Goal: Information Seeking & Learning: Learn about a topic

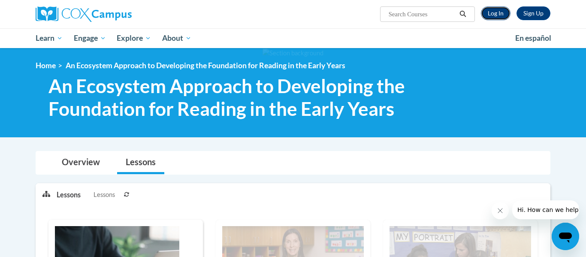
click at [496, 17] on link "Log In" at bounding box center [496, 13] width 30 height 14
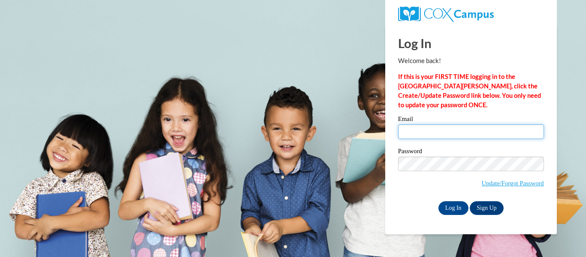
click at [461, 124] on input "Email" at bounding box center [471, 131] width 146 height 15
type input "Camopt25@gmail.com"
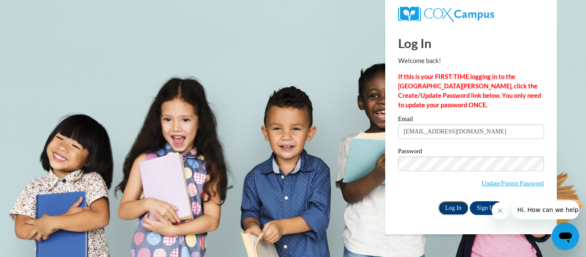
click at [455, 204] on input "Log In" at bounding box center [453, 208] width 30 height 14
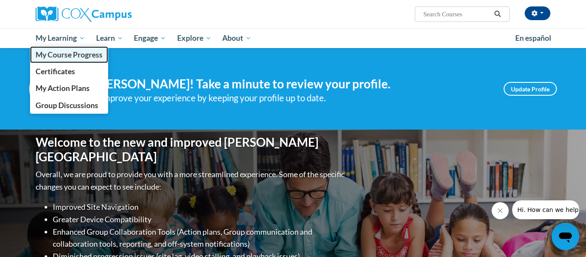
click at [67, 55] on span "My Course Progress" at bounding box center [69, 54] width 67 height 9
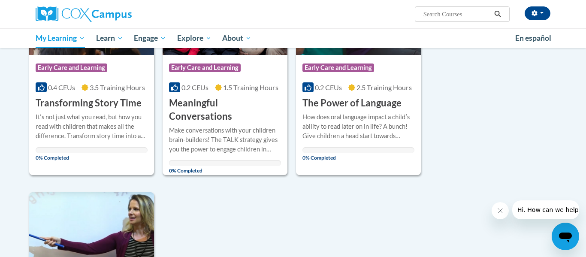
scroll to position [426, 0]
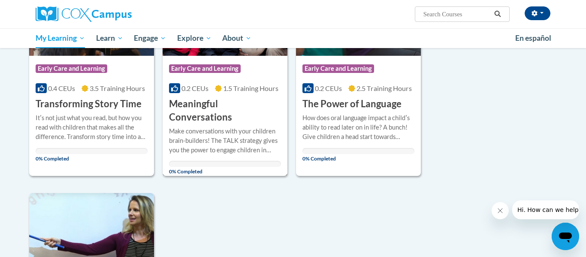
click at [215, 136] on div "Make conversations with your children brain-builders! The TALK strategy gives y…" at bounding box center [225, 141] width 112 height 28
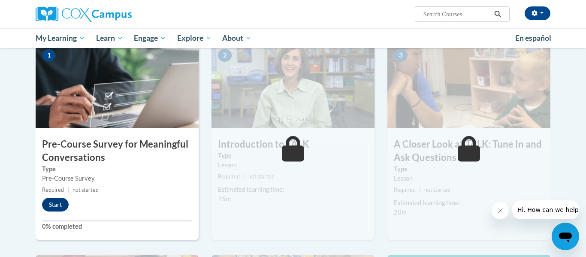
scroll to position [185, 0]
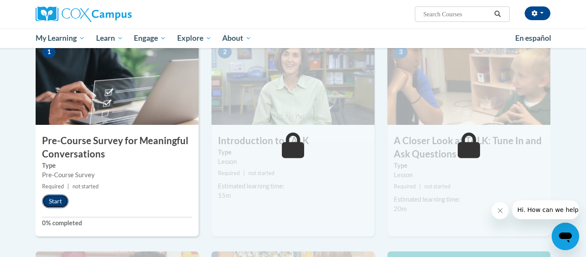
click at [57, 203] on button "Start" at bounding box center [55, 201] width 27 height 14
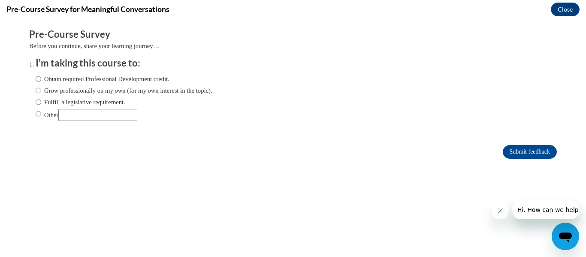
scroll to position [0, 0]
click at [132, 78] on label "Obtain required Professional Development credit." at bounding box center [103, 78] width 134 height 9
click at [41, 78] on input "Obtain required Professional Development credit." at bounding box center [39, 78] width 6 height 9
radio input "true"
click at [543, 151] on input "Submit feedback" at bounding box center [530, 152] width 54 height 14
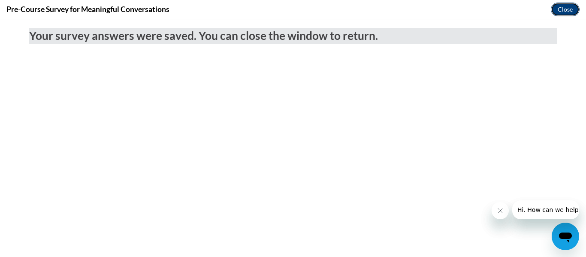
click at [564, 15] on button "Close" at bounding box center [565, 10] width 29 height 14
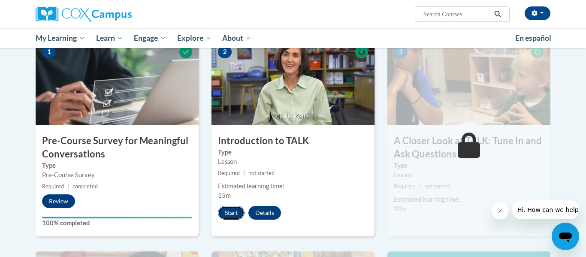
click at [235, 210] on button "Start" at bounding box center [231, 213] width 27 height 14
